Goal: Information Seeking & Learning: Learn about a topic

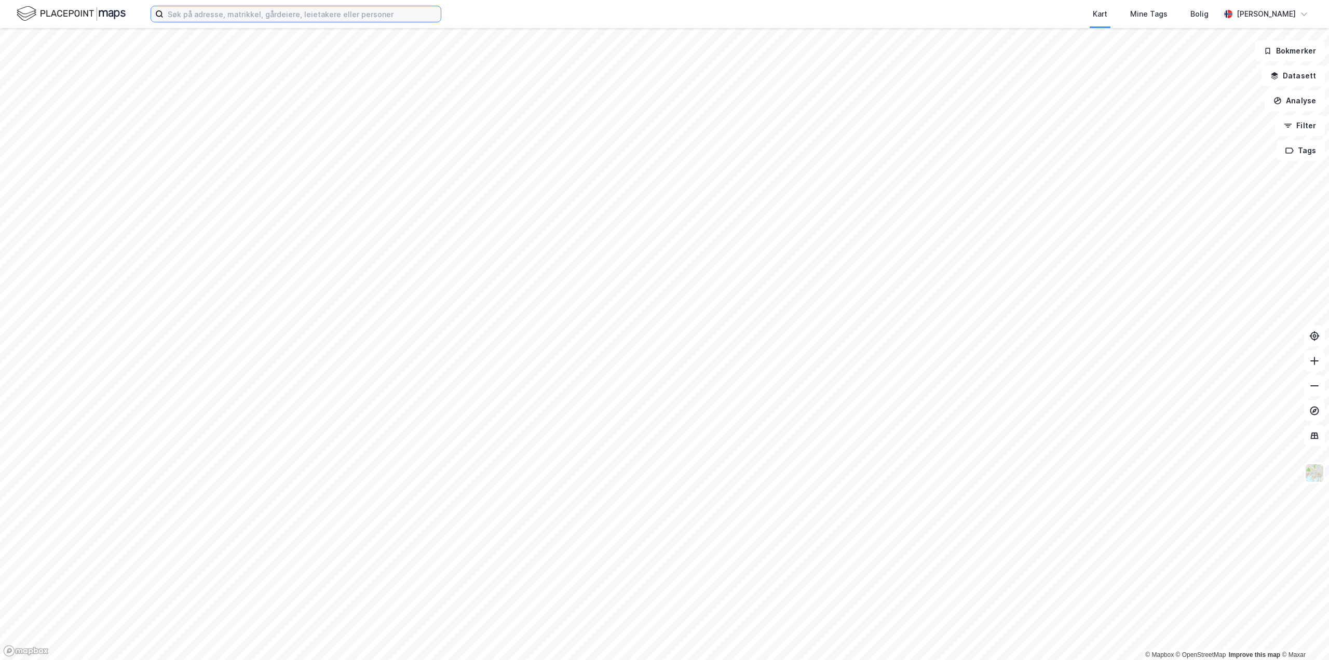
click at [249, 11] on input at bounding box center [301, 14] width 277 height 16
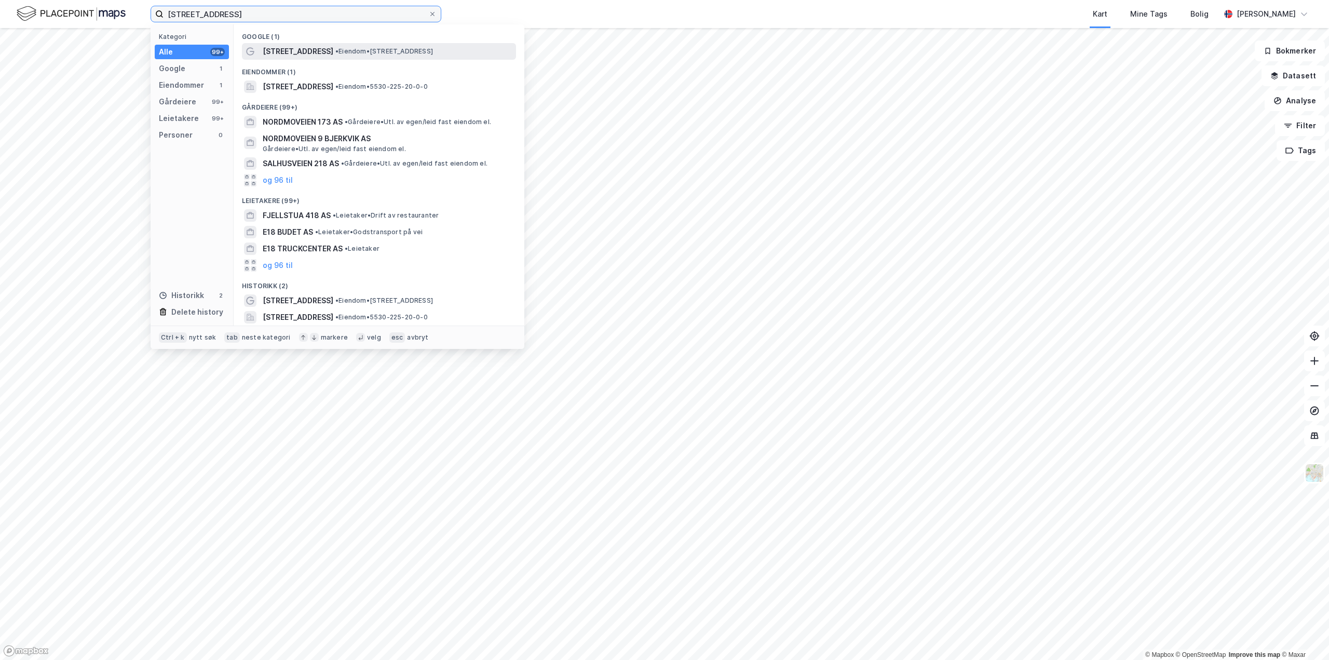
type input "[STREET_ADDRESS]"
click at [280, 50] on span "[STREET_ADDRESS]" at bounding box center [298, 51] width 71 height 12
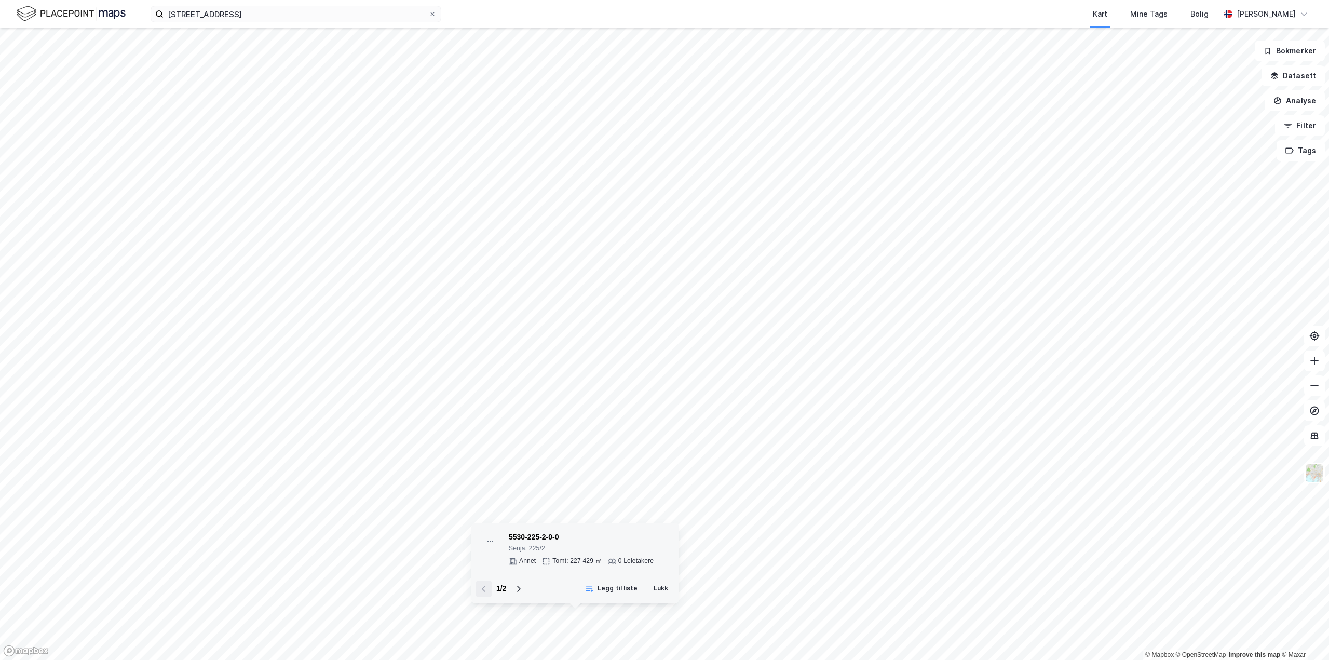
click at [616, 546] on div "Senja, 225/2" at bounding box center [581, 548] width 145 height 8
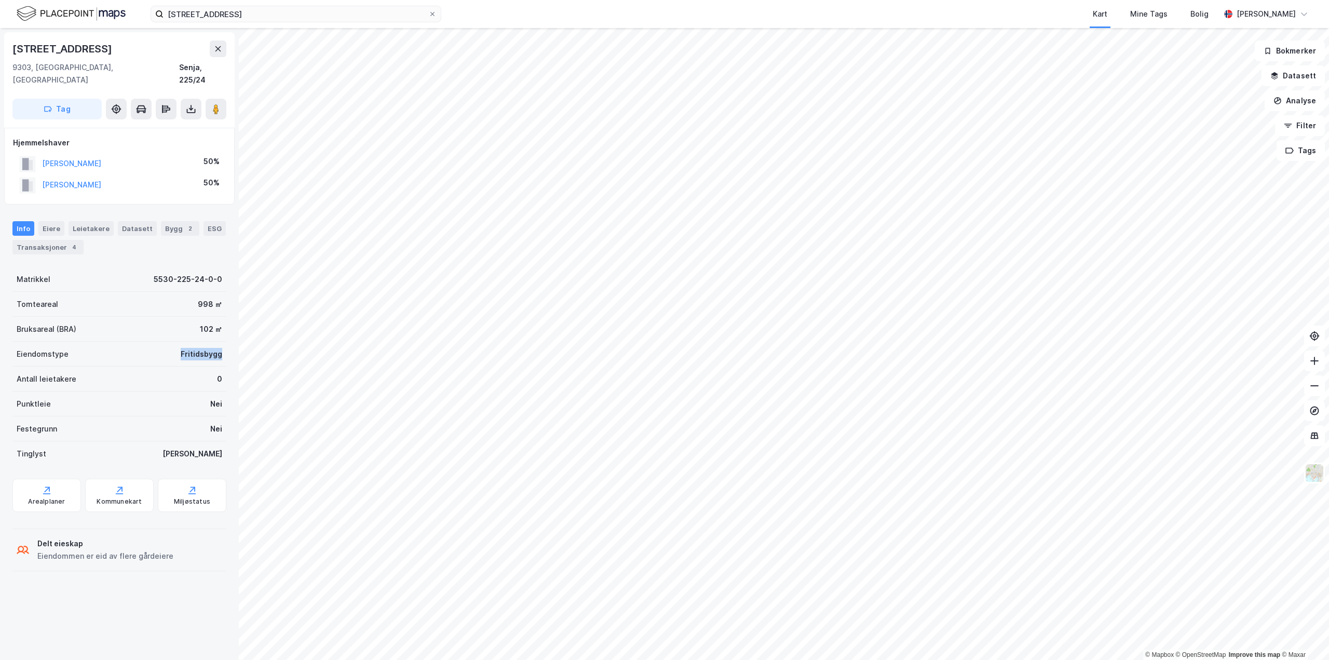
drag, startPoint x: 172, startPoint y: 340, endPoint x: 217, endPoint y: 343, distance: 44.7
click at [217, 343] on div "Eiendomstype Fritidsbygg" at bounding box center [119, 353] width 214 height 25
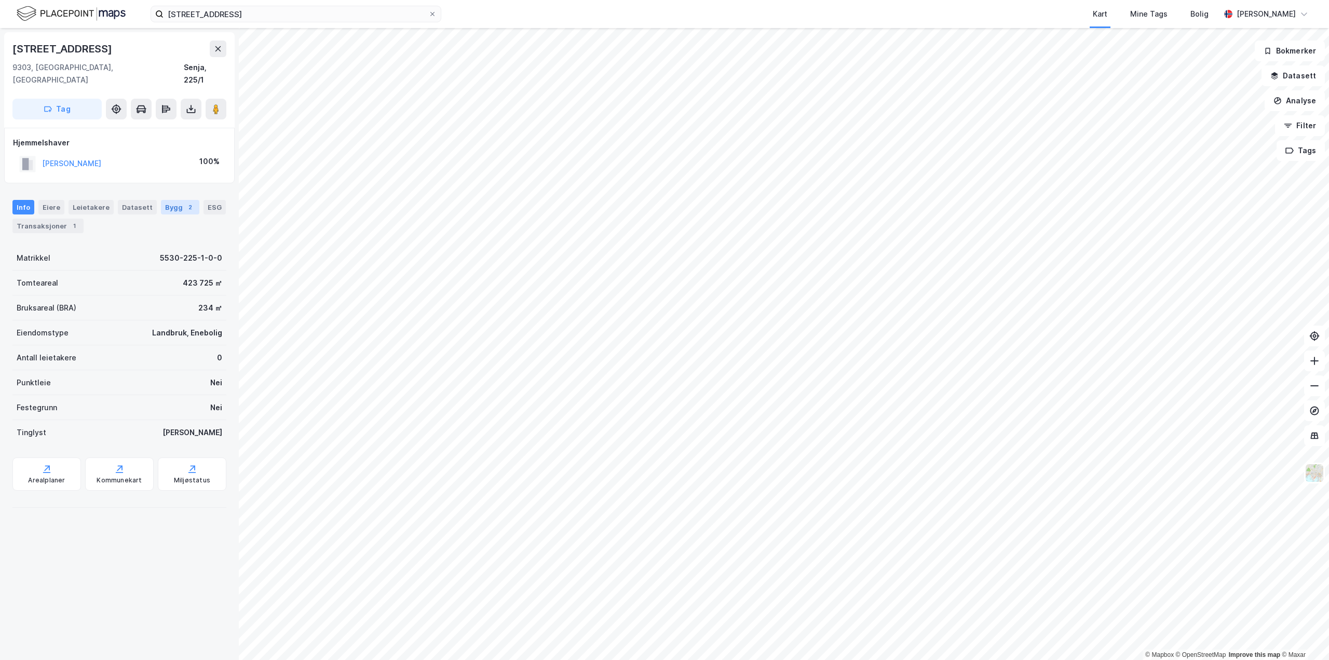
click at [163, 200] on div "Bygg 2" at bounding box center [180, 207] width 38 height 15
